Goal: Task Accomplishment & Management: Complete application form

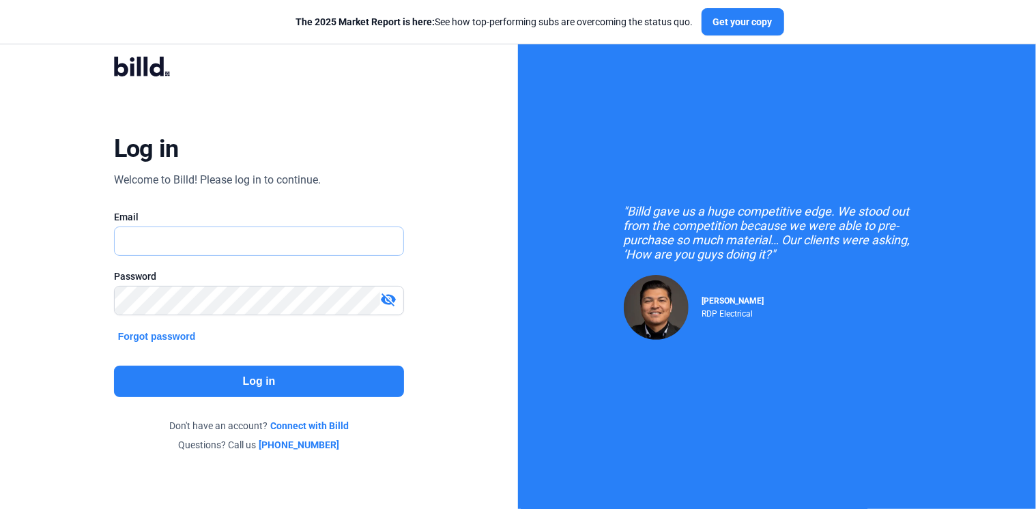
type input "[EMAIL_ADDRESS][DOMAIN_NAME]"
click at [253, 383] on button "Log in" at bounding box center [259, 381] width 291 height 31
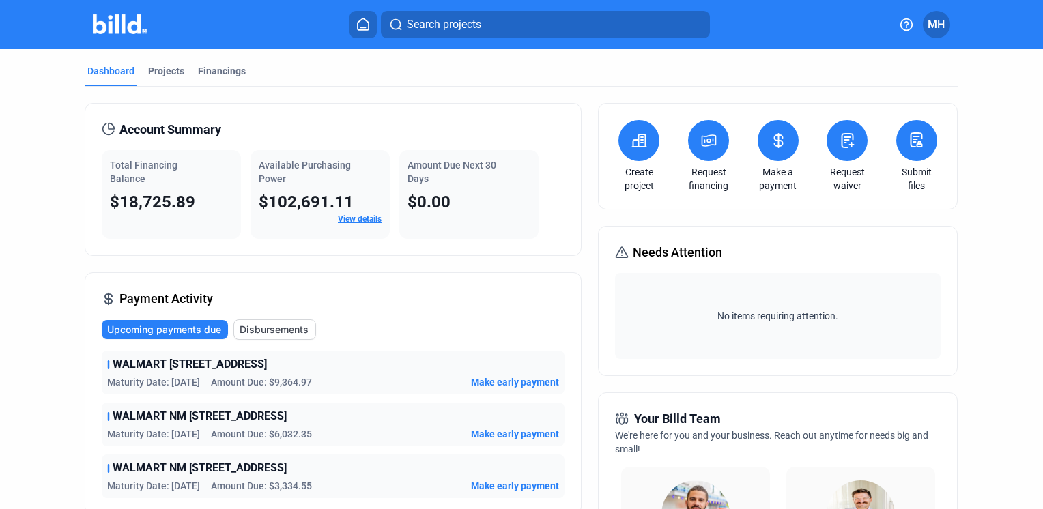
click at [846, 147] on icon at bounding box center [847, 140] width 17 height 16
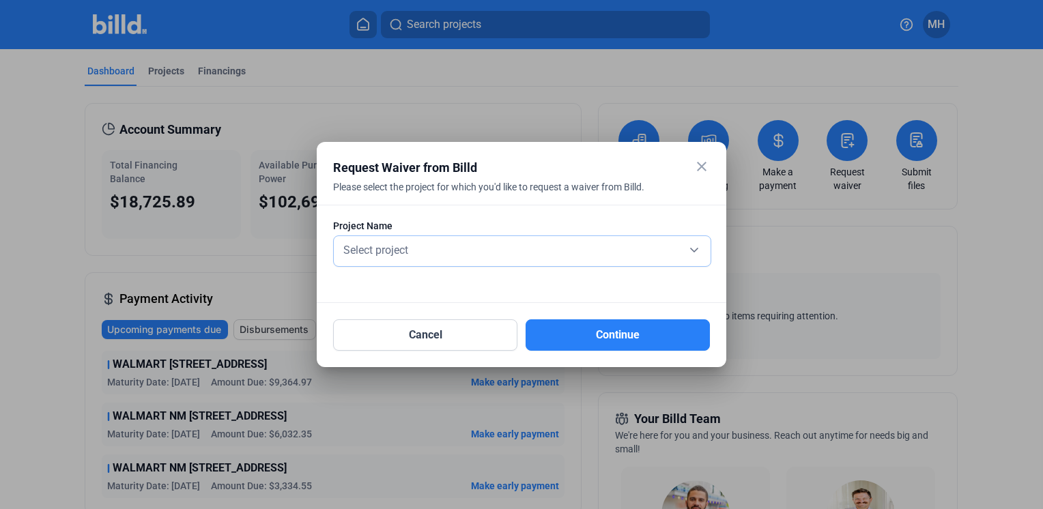
click at [636, 258] on div "Select project" at bounding box center [522, 249] width 363 height 19
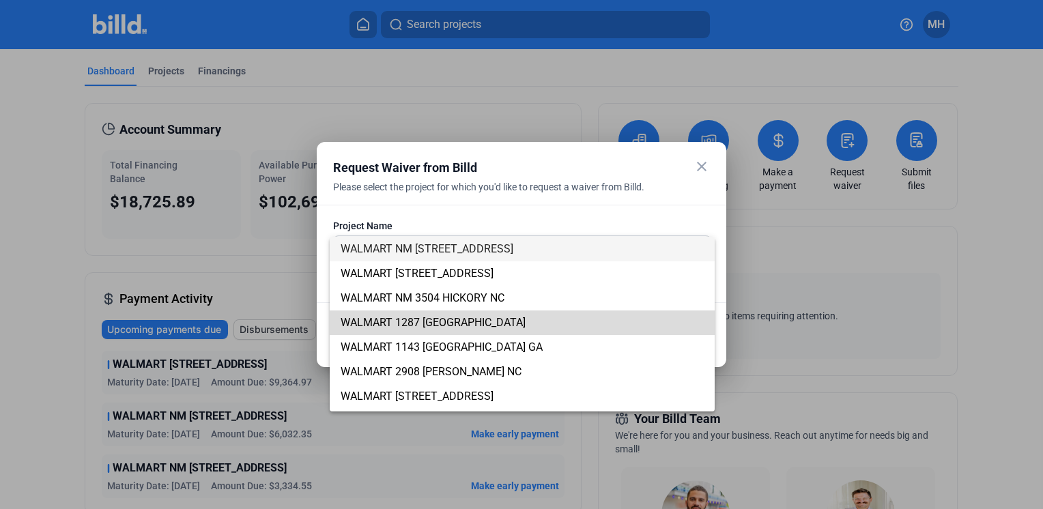
click at [581, 318] on span "WALMART 1287 [GEOGRAPHIC_DATA]" at bounding box center [522, 323] width 363 height 25
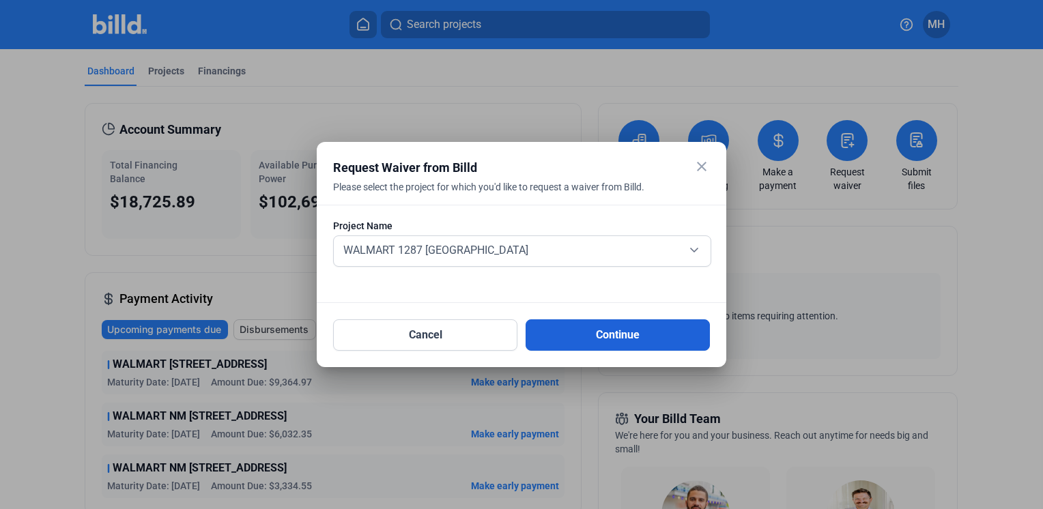
click at [607, 338] on button "Continue" at bounding box center [617, 334] width 184 height 31
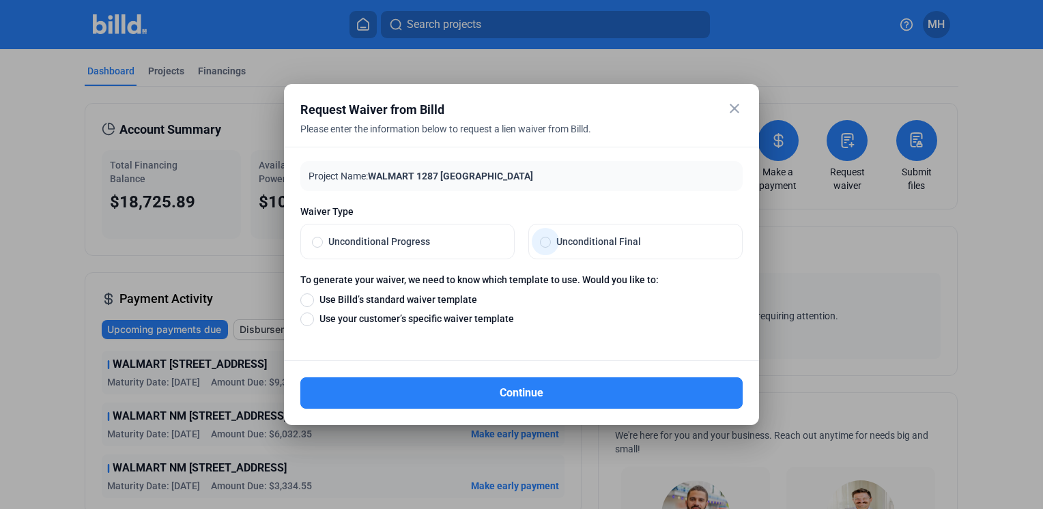
click at [547, 242] on span at bounding box center [545, 242] width 11 height 11
click at [547, 242] on input "Unconditional Final" at bounding box center [545, 241] width 11 height 12
radio input "true"
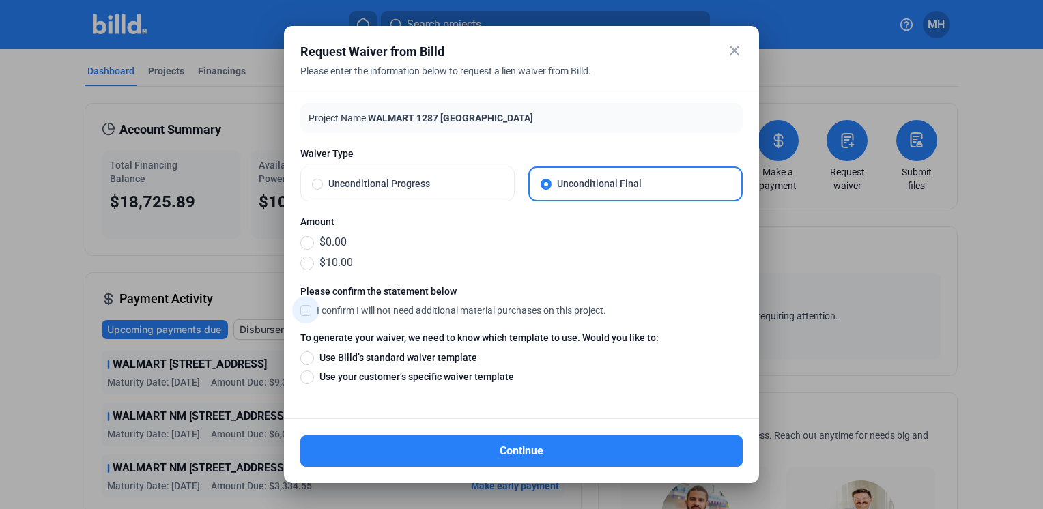
click at [304, 310] on span at bounding box center [305, 310] width 11 height 12
click at [0, 0] on input "I confirm I will not need additional material purchases on this project." at bounding box center [0, 0] width 0 height 0
click at [306, 359] on span at bounding box center [307, 358] width 14 height 14
click at [306, 359] on input "Use Billd’s standard waiver template" at bounding box center [307, 357] width 14 height 15
radio input "true"
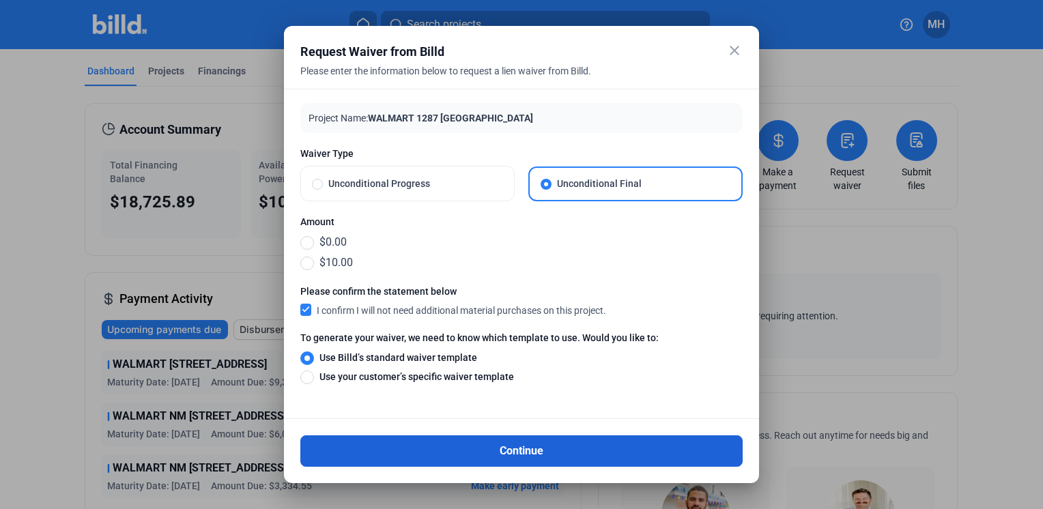
click at [508, 455] on button "Continue" at bounding box center [521, 450] width 442 height 31
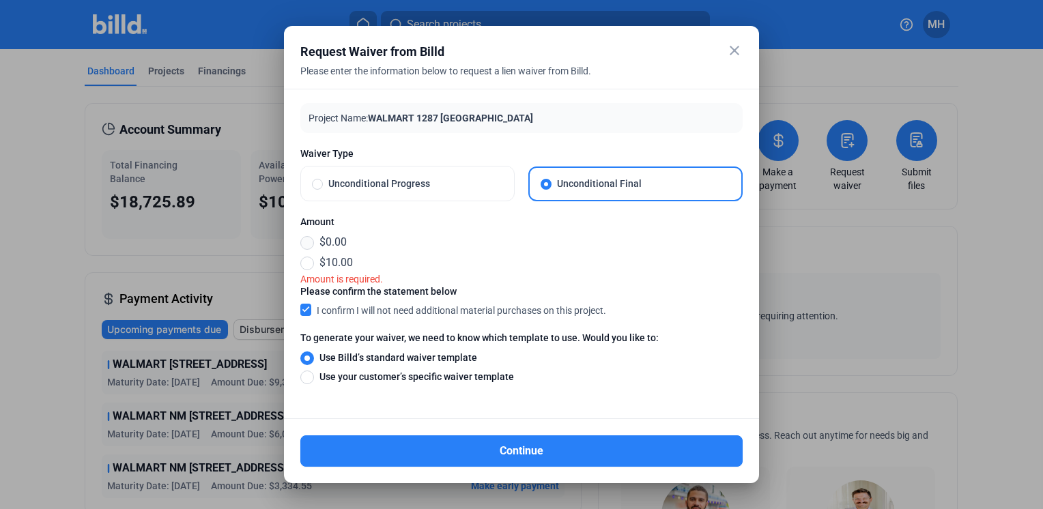
click at [310, 244] on span at bounding box center [307, 243] width 14 height 14
click at [310, 244] on input "$0.00" at bounding box center [307, 242] width 14 height 15
radio input "true"
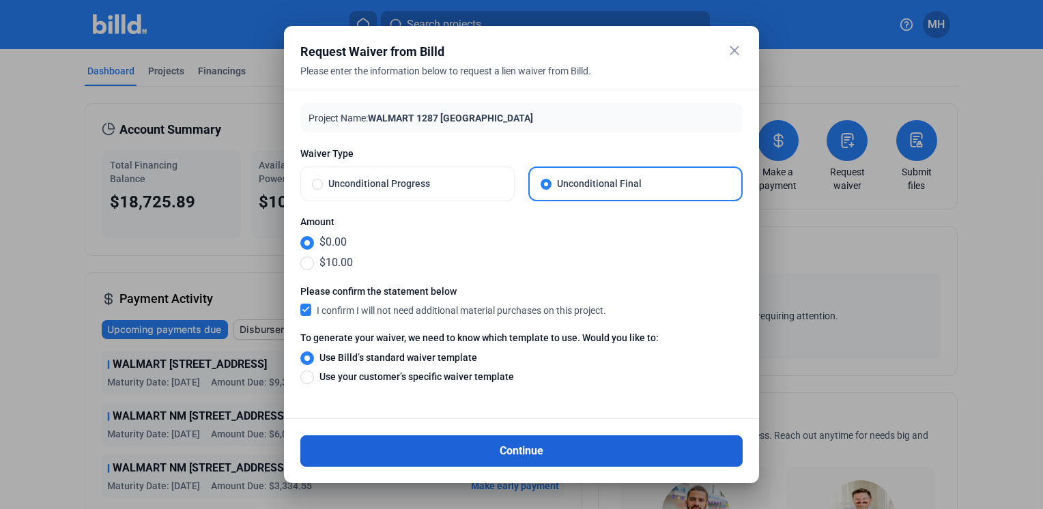
click at [527, 446] on button "Continue" at bounding box center [521, 450] width 442 height 31
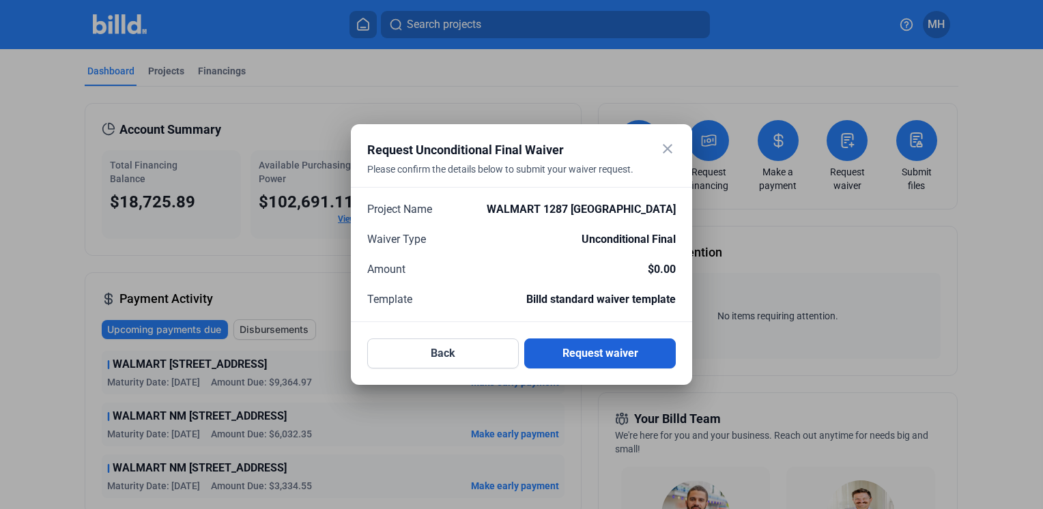
click at [584, 349] on button "Request waiver" at bounding box center [600, 353] width 152 height 30
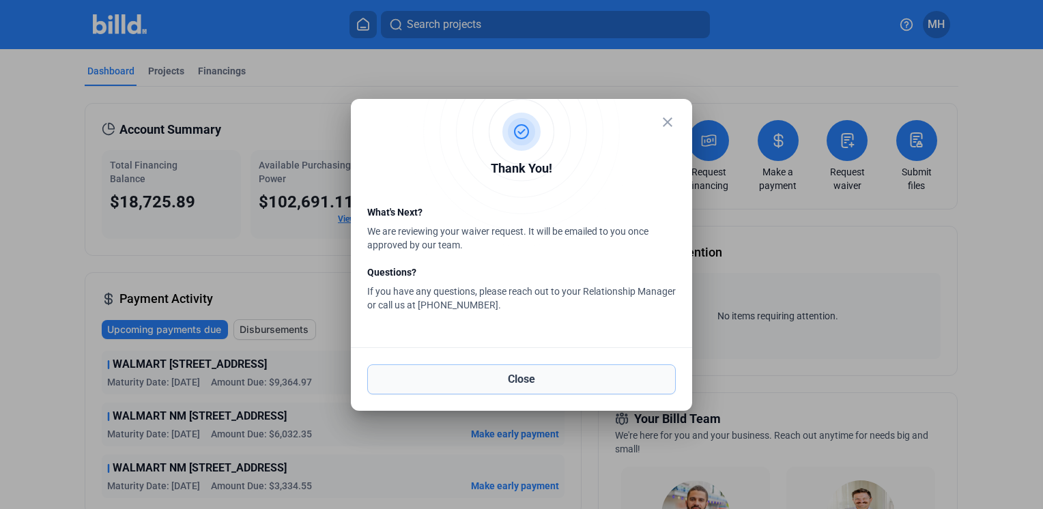
click at [521, 377] on button "Close" at bounding box center [521, 379] width 308 height 30
